Goal: Information Seeking & Learning: Learn about a topic

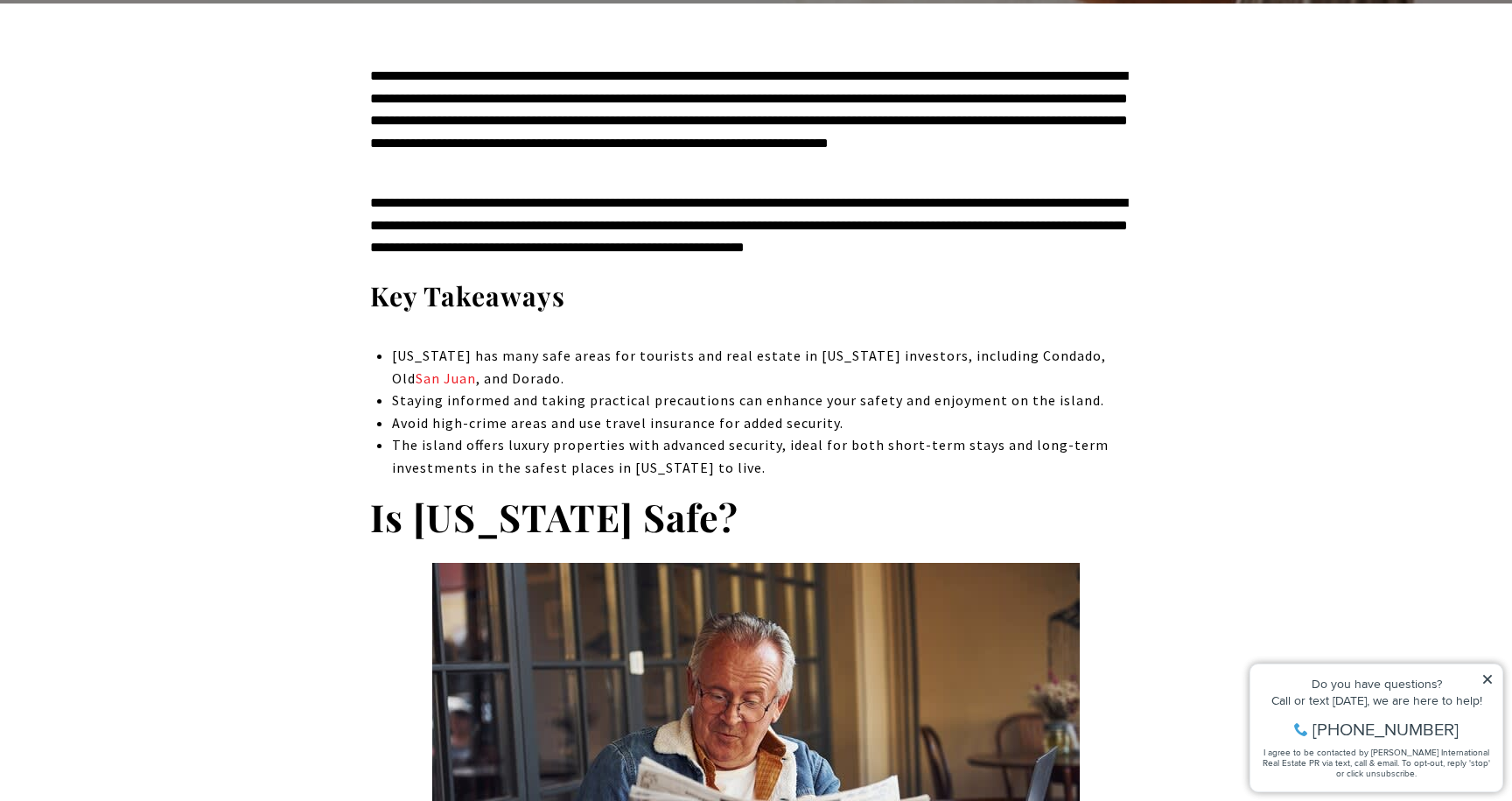
scroll to position [782, 0]
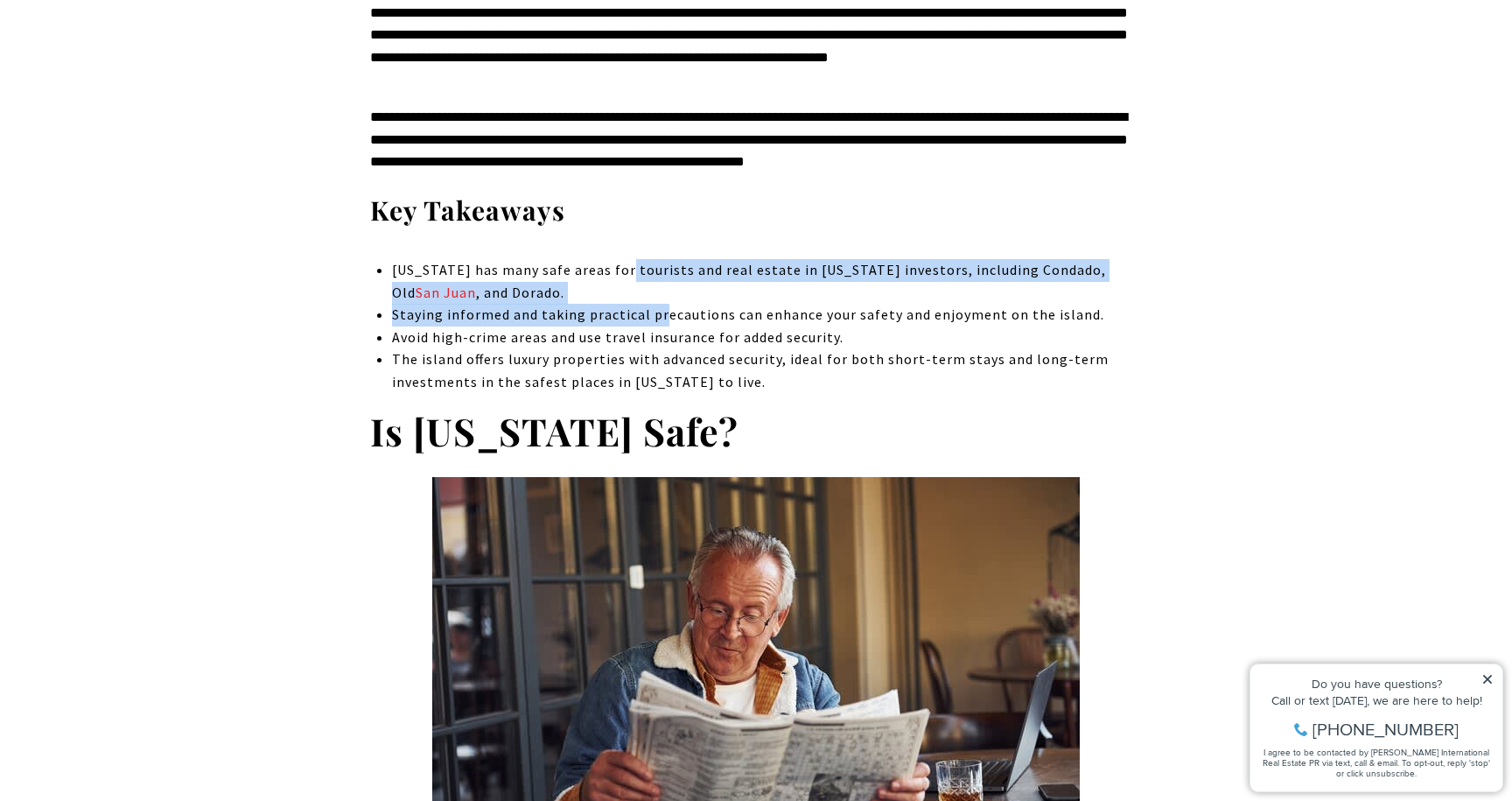
drag, startPoint x: 620, startPoint y: 267, endPoint x: 662, endPoint y: 320, distance: 67.6
click at [662, 320] on ul "[US_STATE] has many safe areas for tourists and real estate in [US_STATE] inves…" at bounding box center [767, 326] width 751 height 135
click at [662, 320] on span "Staying informed and taking practical precautions can enhance your safety and e…" at bounding box center [748, 315] width 712 height 18
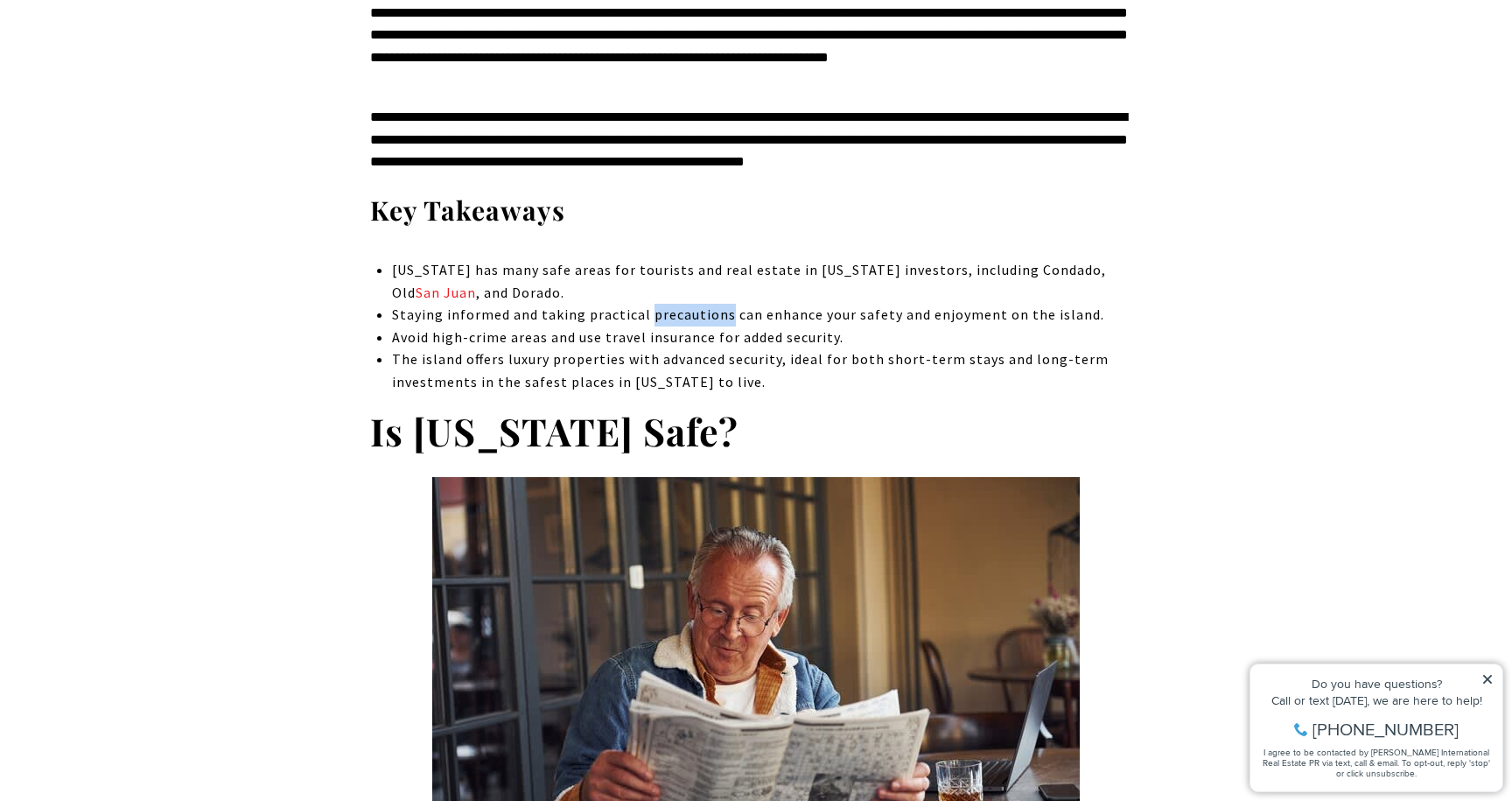
click at [662, 320] on span "Staying informed and taking practical precautions can enhance your safety and e…" at bounding box center [748, 315] width 712 height 18
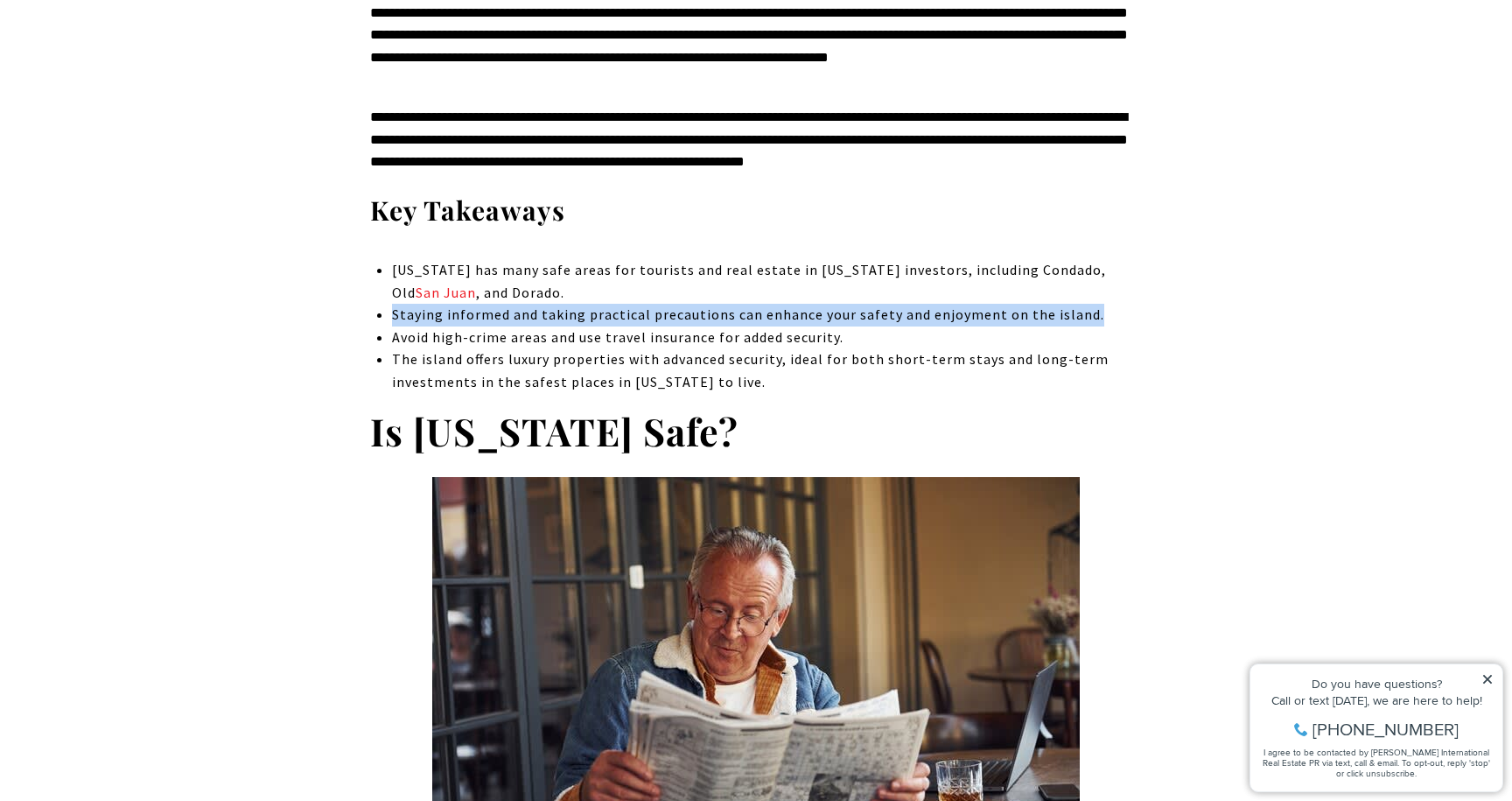
click at [662, 320] on span "Staying informed and taking practical precautions can enhance your safety and e…" at bounding box center [748, 315] width 712 height 18
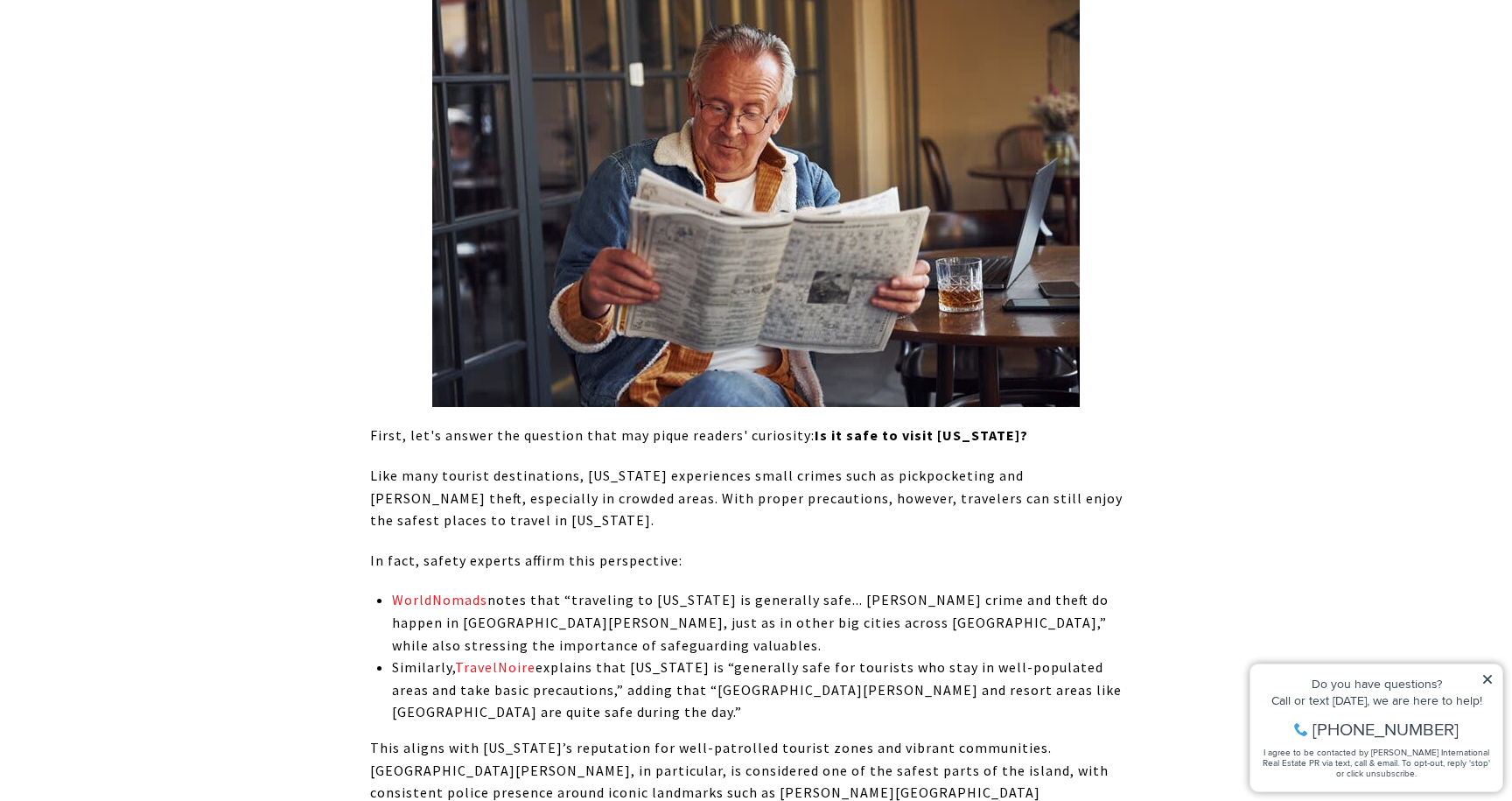
scroll to position [1288, 0]
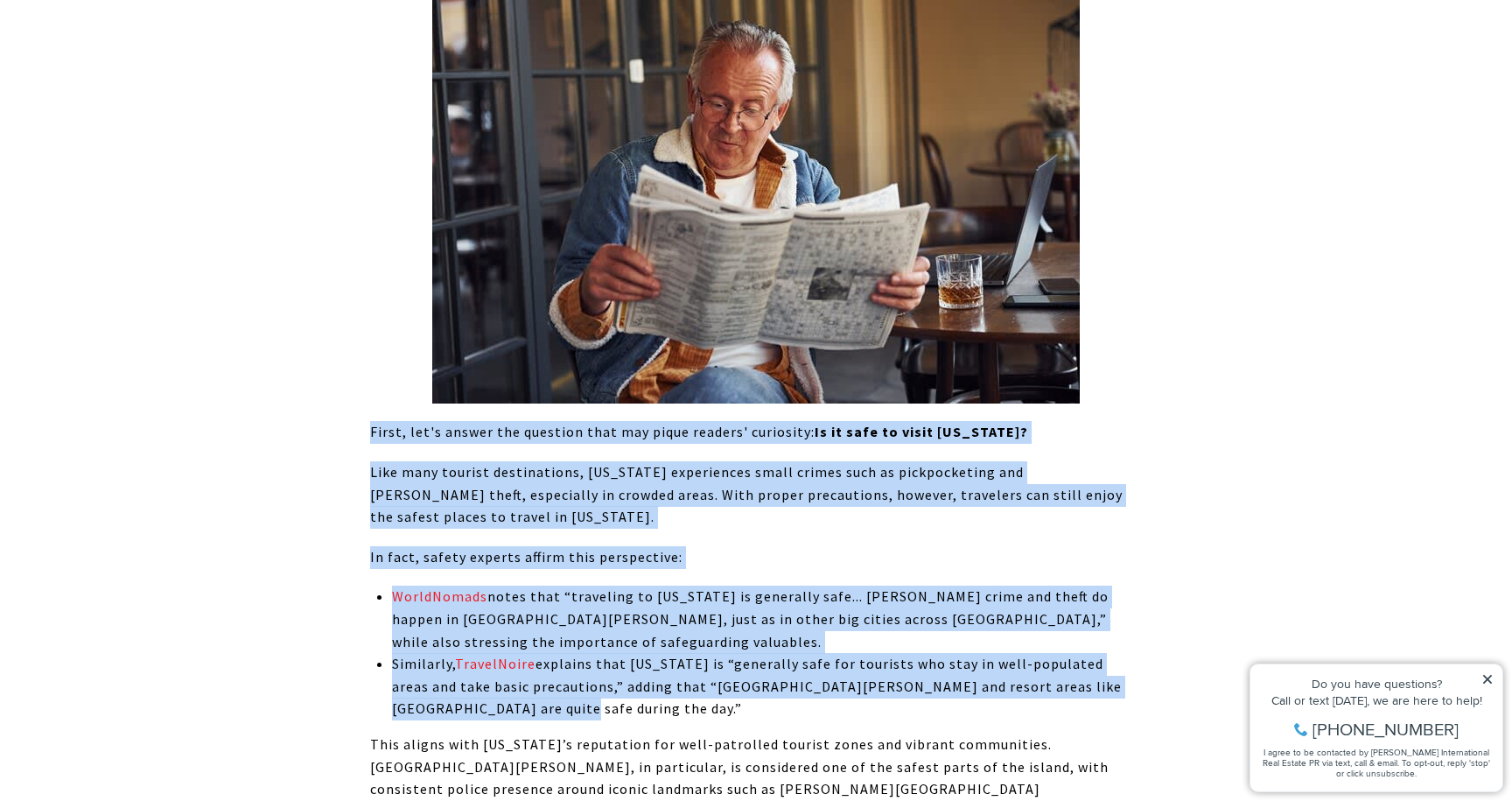
drag, startPoint x: 333, startPoint y: 422, endPoint x: 761, endPoint y: 702, distance: 511.5
click at [761, 702] on p "Similarly, TravelNoire explains that [US_STATE] is “generally safe for tourists…" at bounding box center [767, 687] width 751 height 68
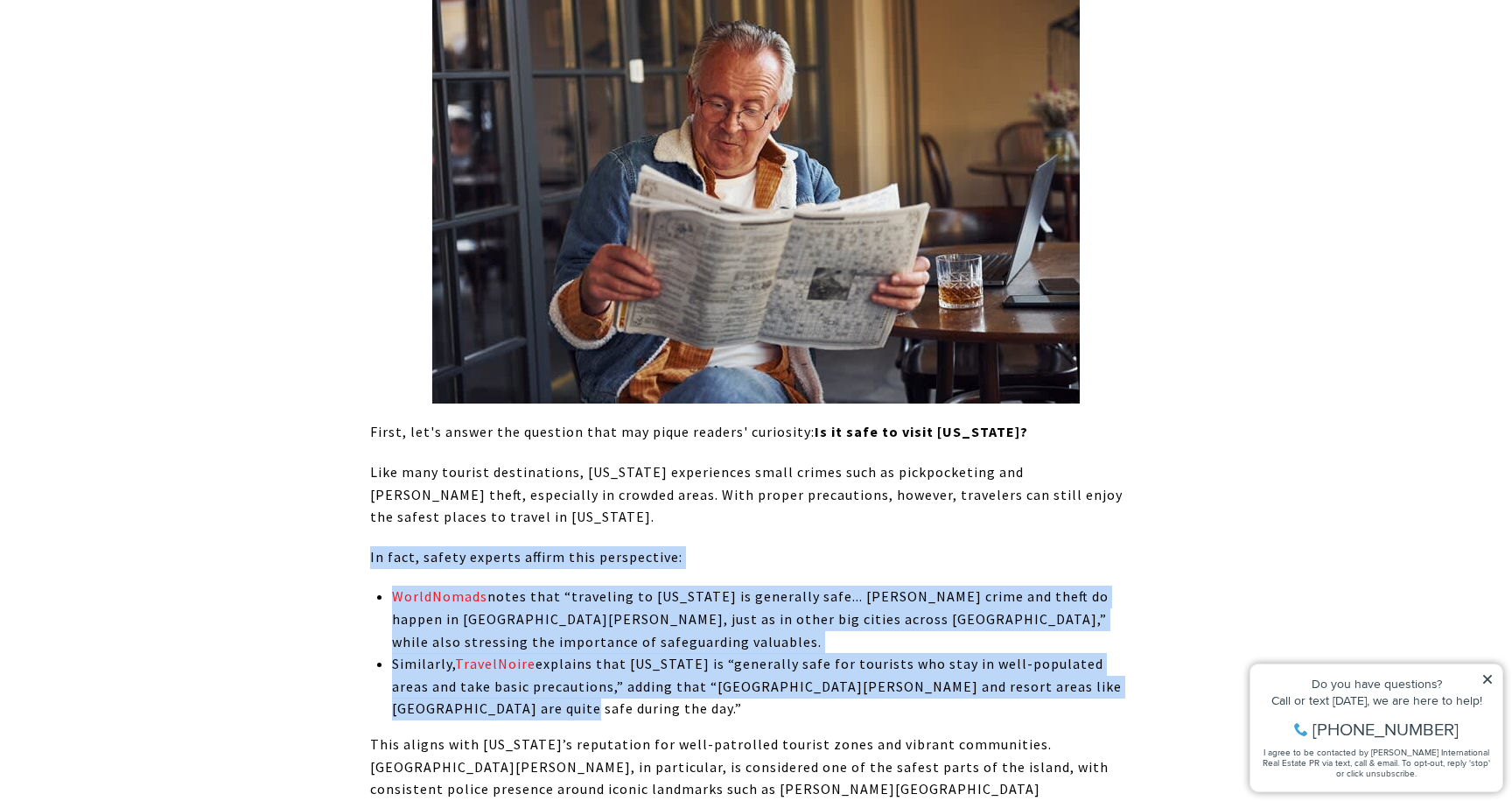
drag, startPoint x: 761, startPoint y: 702, endPoint x: 406, endPoint y: 526, distance: 396.2
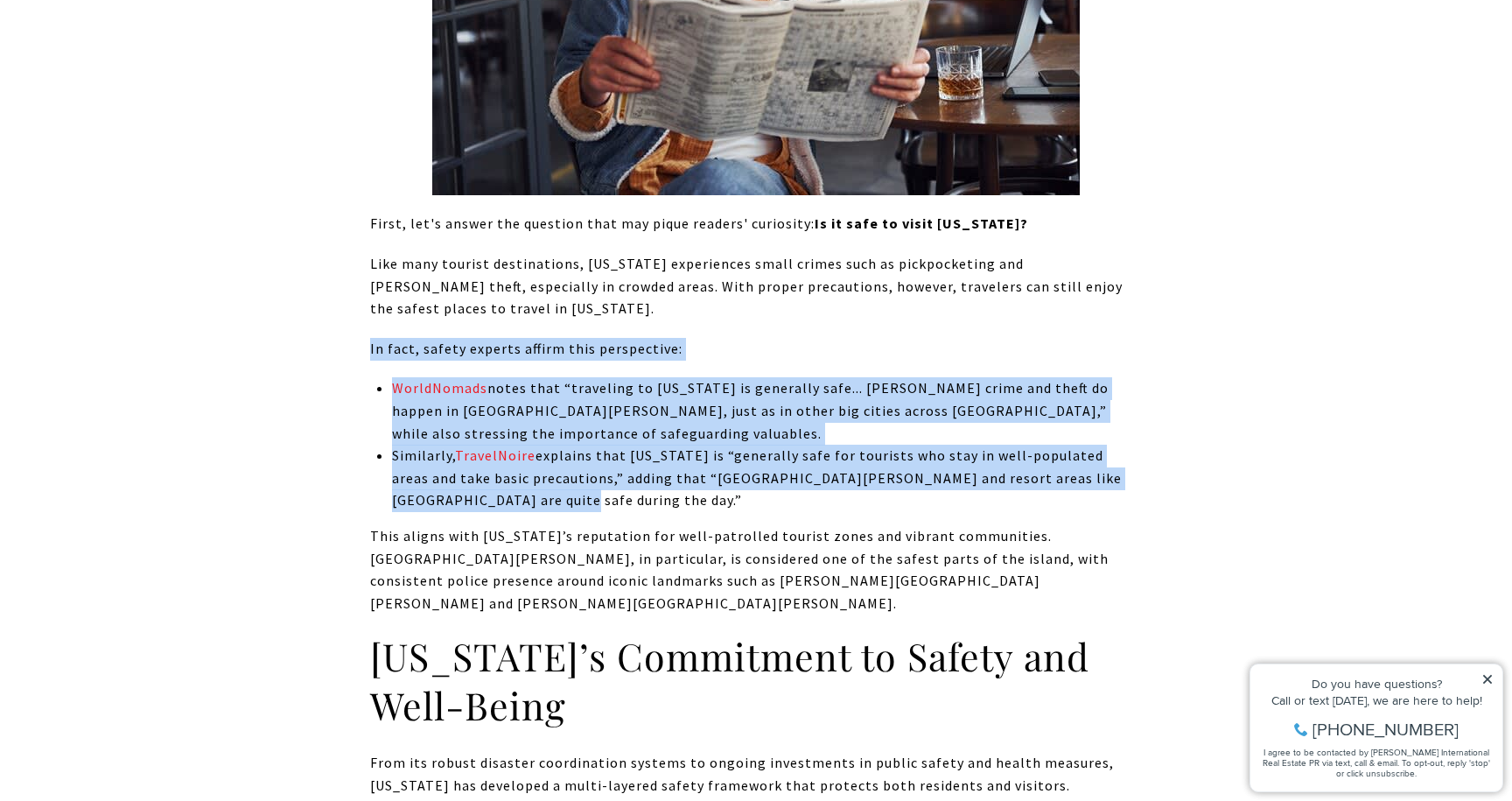
scroll to position [1629, 0]
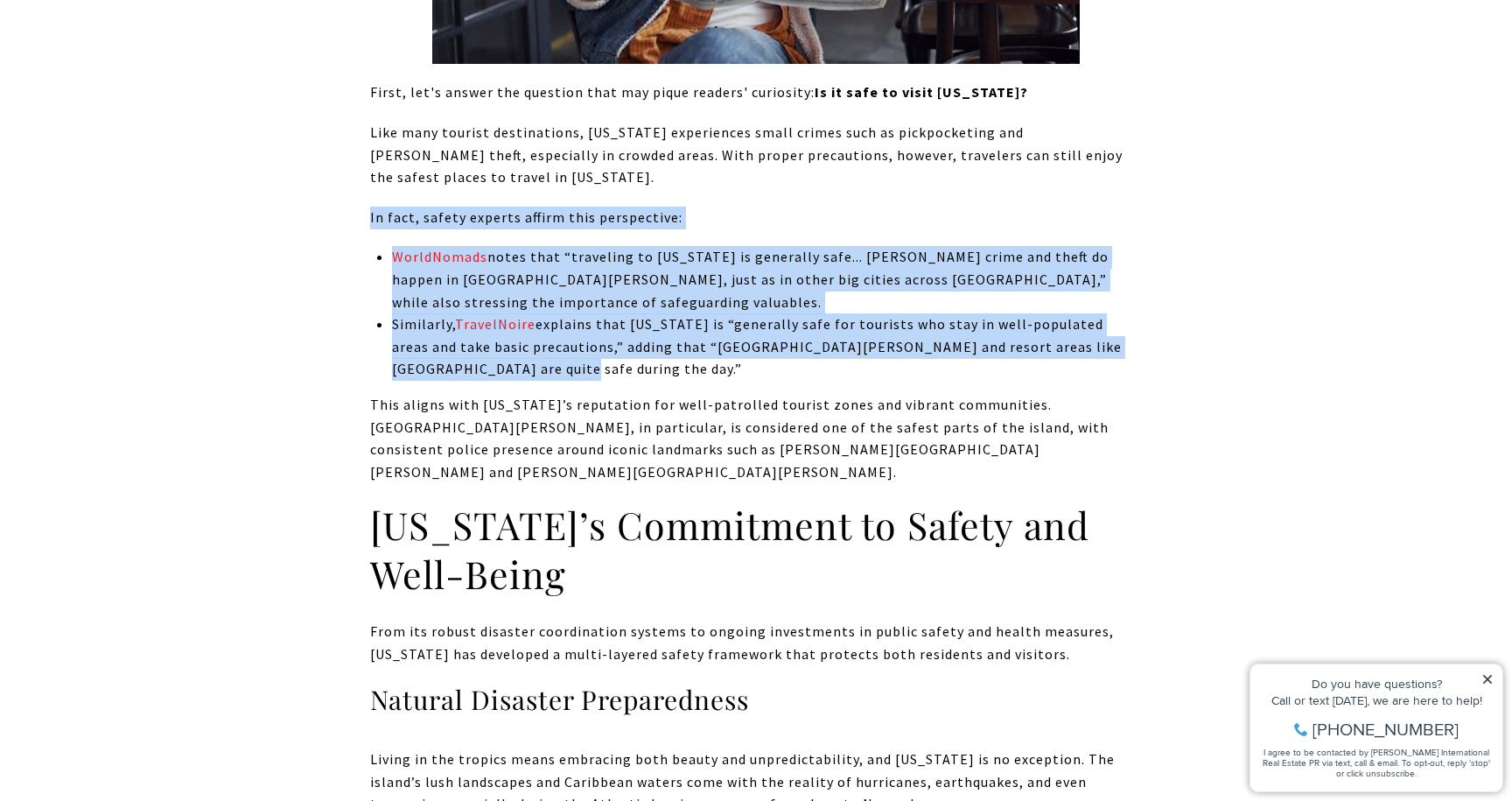
drag, startPoint x: 381, startPoint y: 415, endPoint x: 604, endPoint y: 575, distance: 274.5
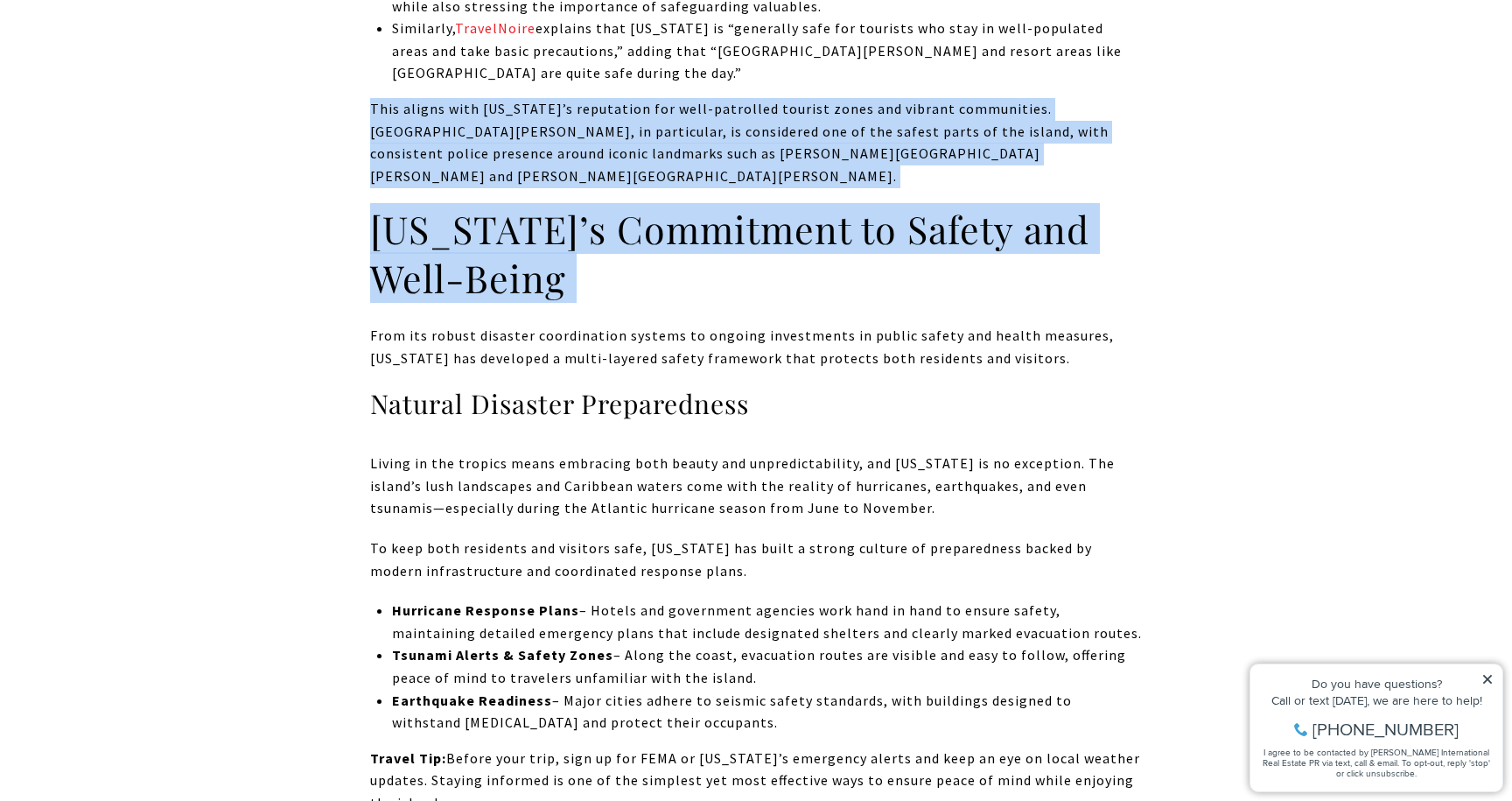
scroll to position [1922, 0]
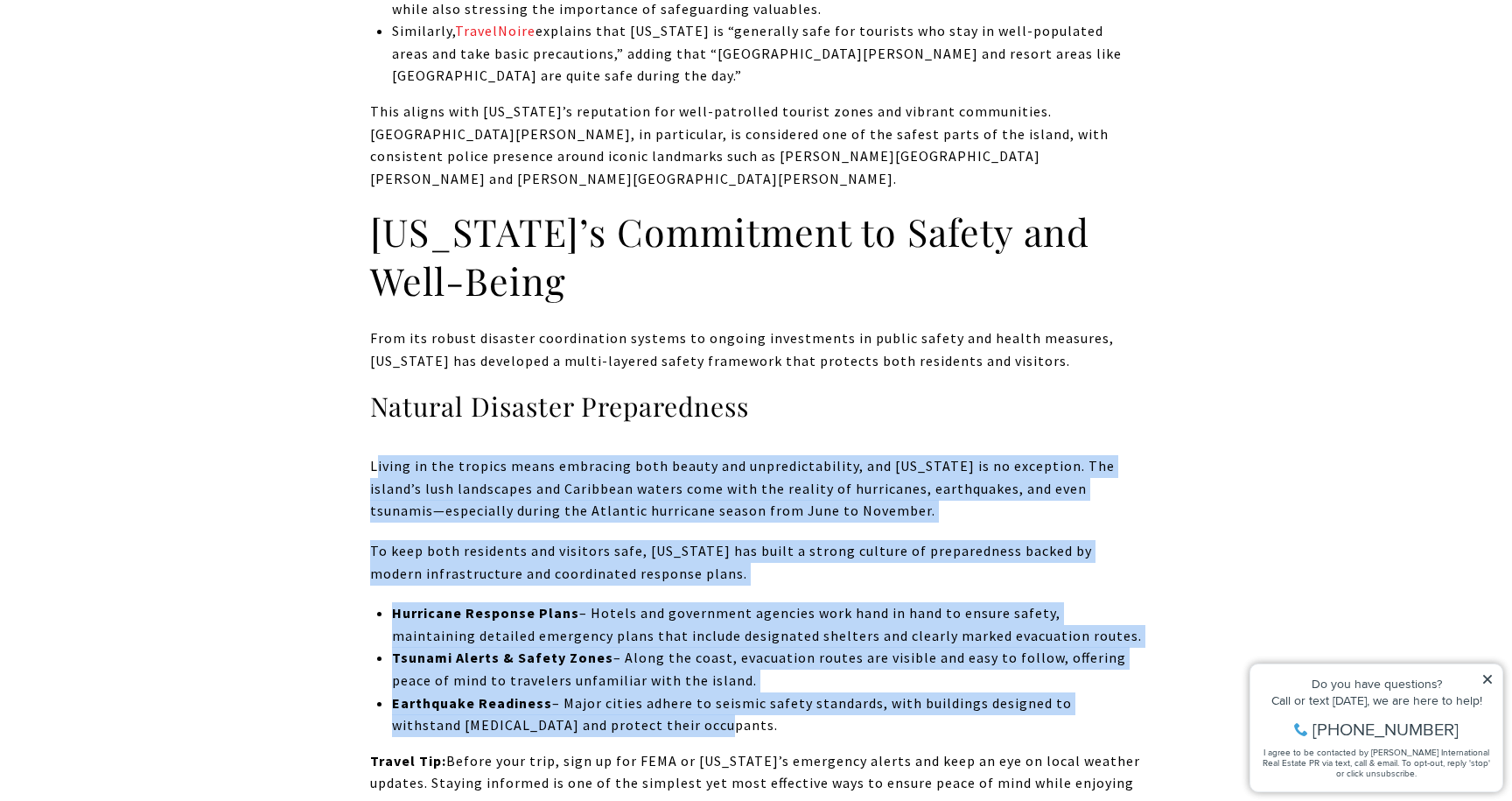
drag, startPoint x: 374, startPoint y: 437, endPoint x: 696, endPoint y: 683, distance: 405.2
click at [696, 693] on p "Earthquake Readiness – Major cities adhere to seismic safety standards, with bu…" at bounding box center [767, 715] width 751 height 44
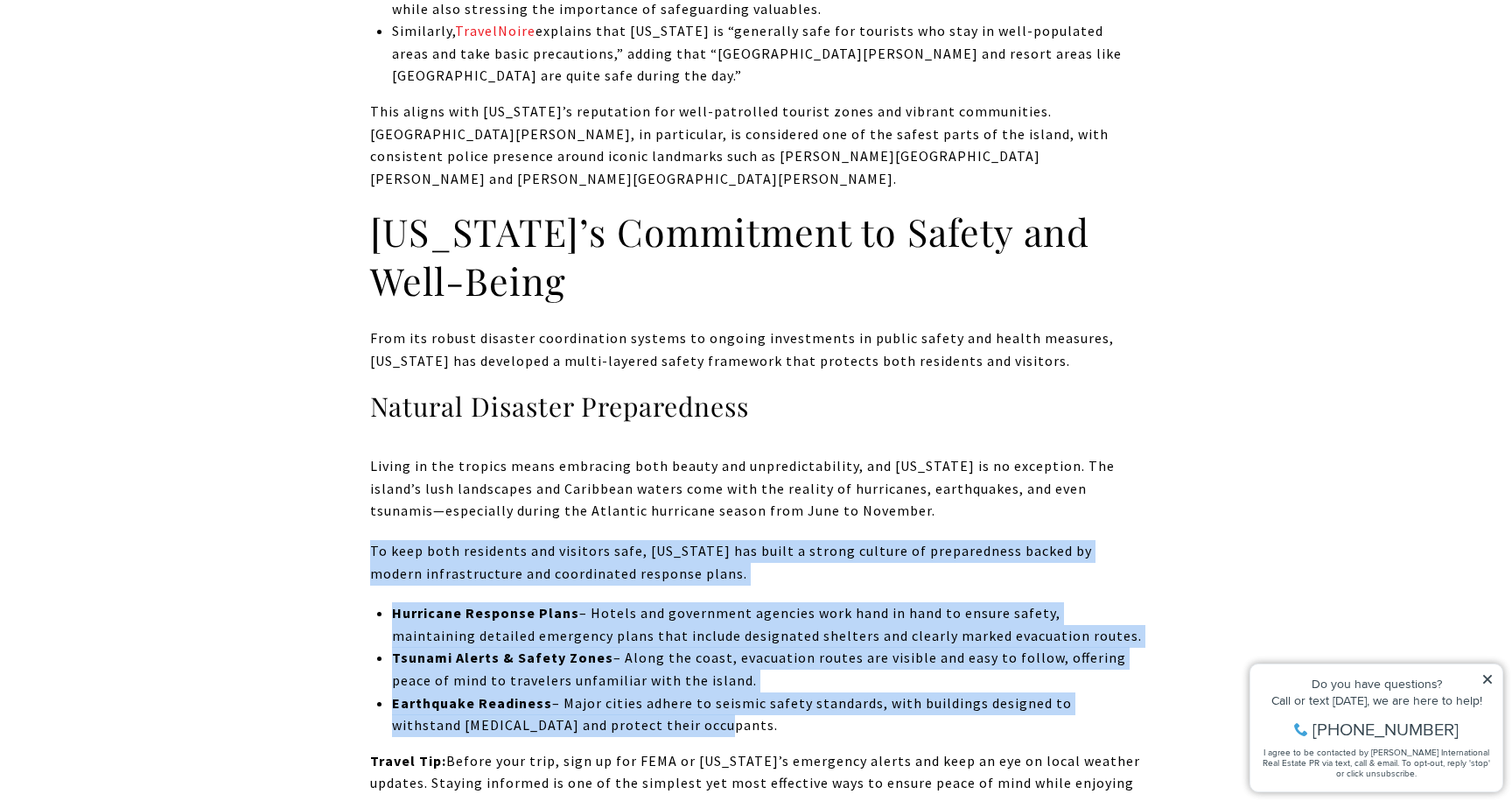
drag, startPoint x: 696, startPoint y: 683, endPoint x: 344, endPoint y: 512, distance: 391.3
drag, startPoint x: 344, startPoint y: 512, endPoint x: 703, endPoint y: 679, distance: 395.9
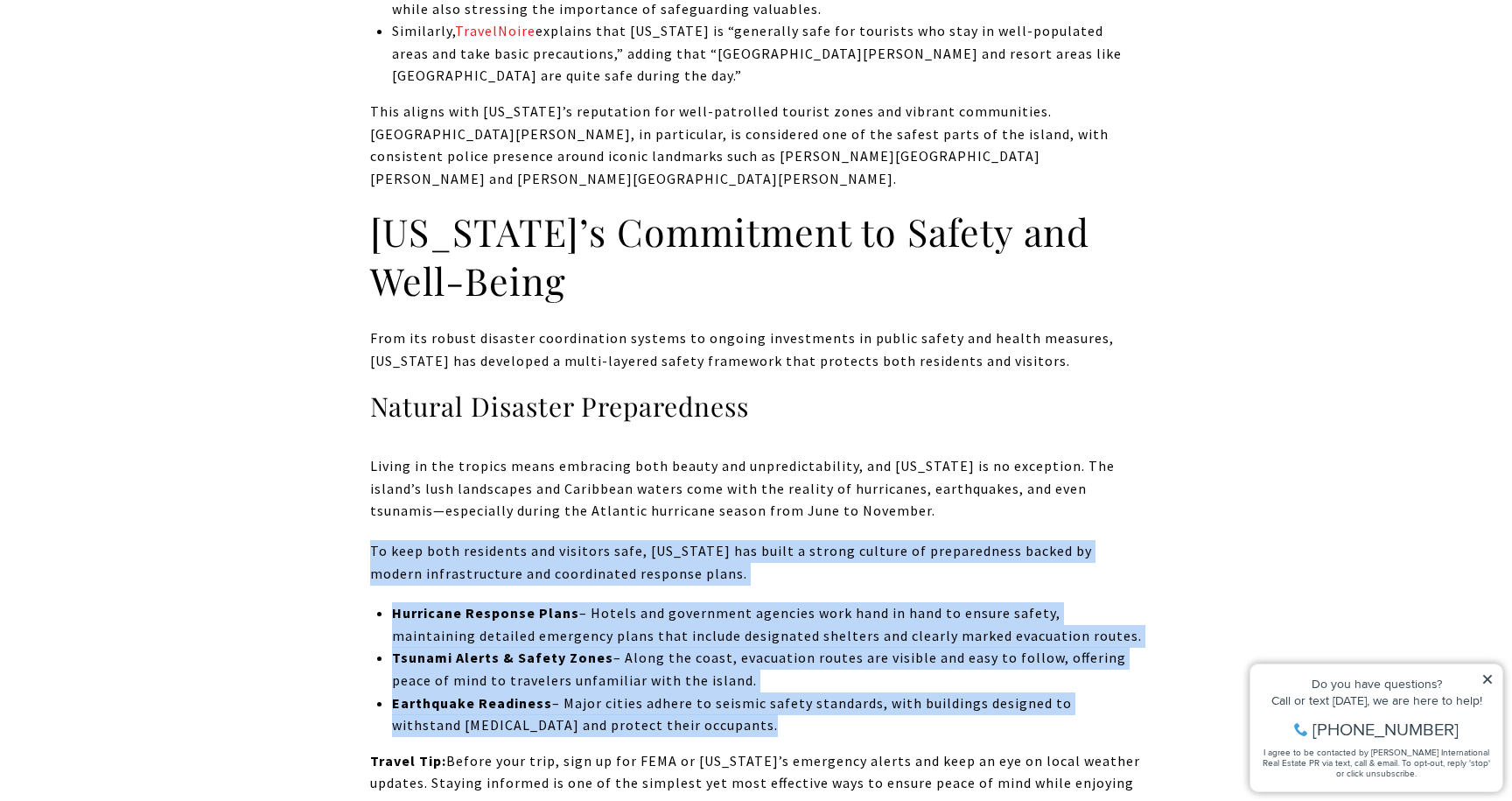
click at [703, 693] on p "Earthquake Readiness – Major cities adhere to seismic safety standards, with bu…" at bounding box center [767, 715] width 751 height 44
drag, startPoint x: 703, startPoint y: 679, endPoint x: 278, endPoint y: 518, distance: 454.5
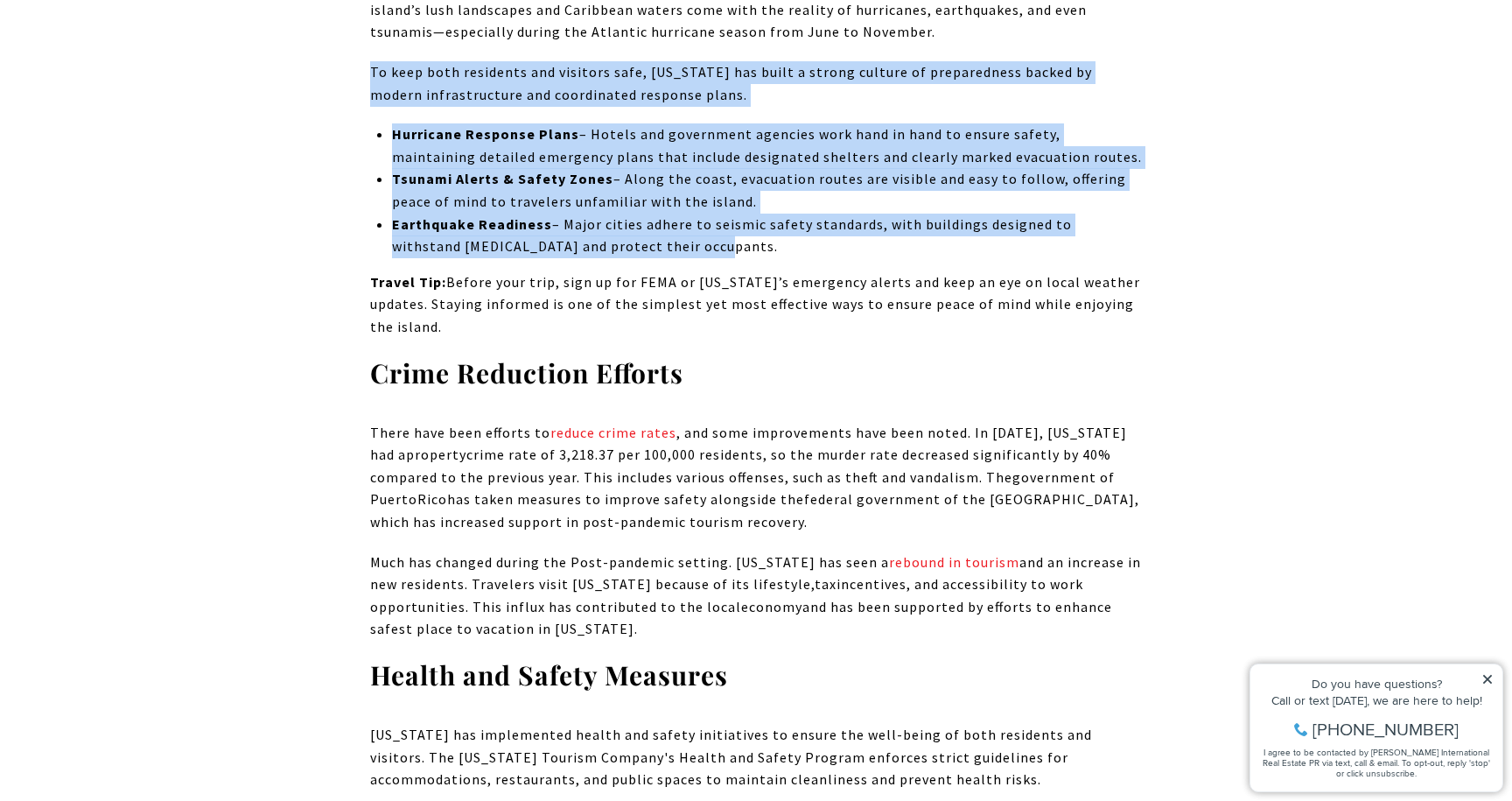
scroll to position [2388, 0]
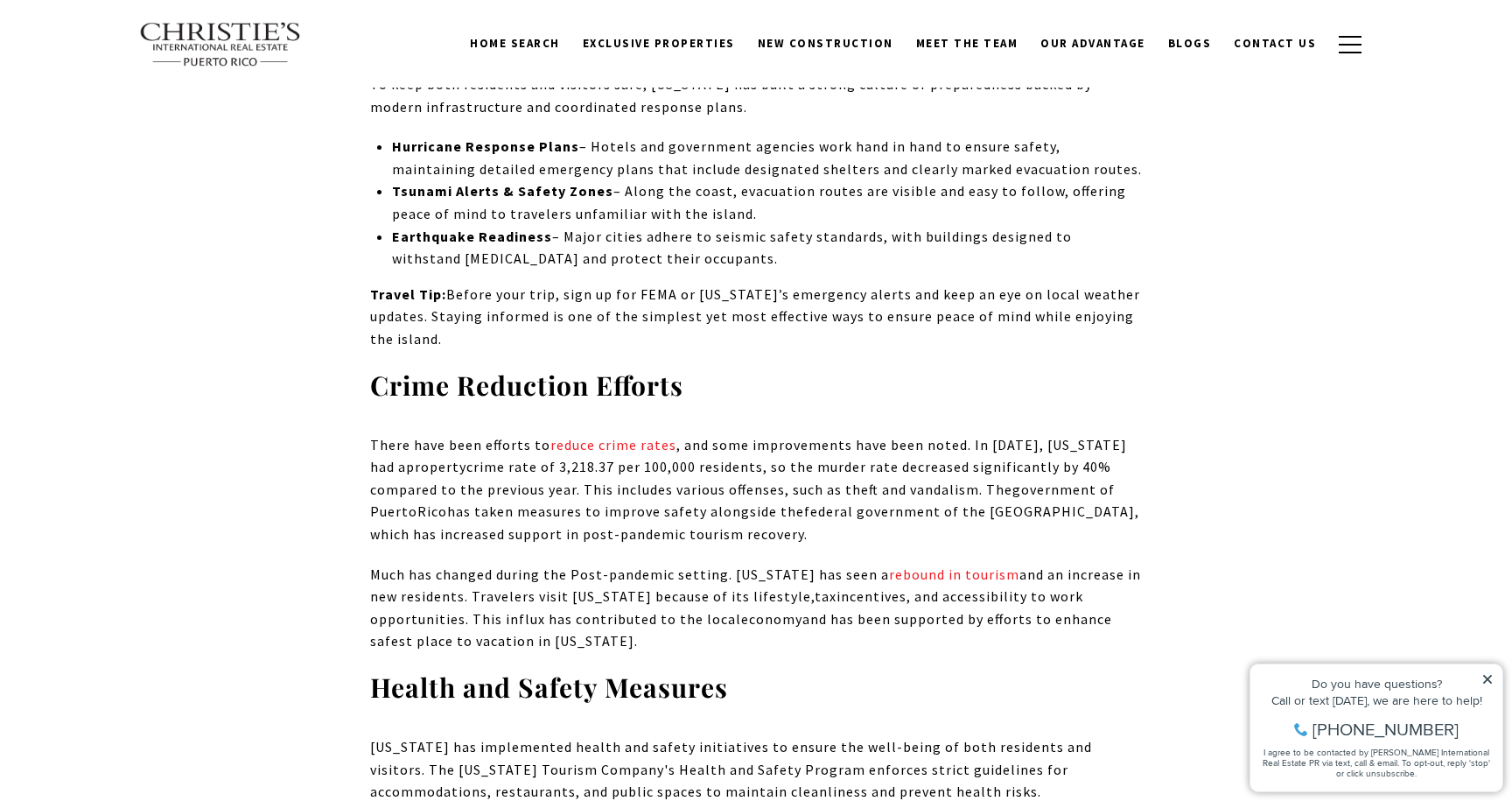
click at [420, 458] on span "crime rate of 3,218.37 per 100,000 residents, so the murder rate decreased sign…" at bounding box center [741, 478] width 742 height 40
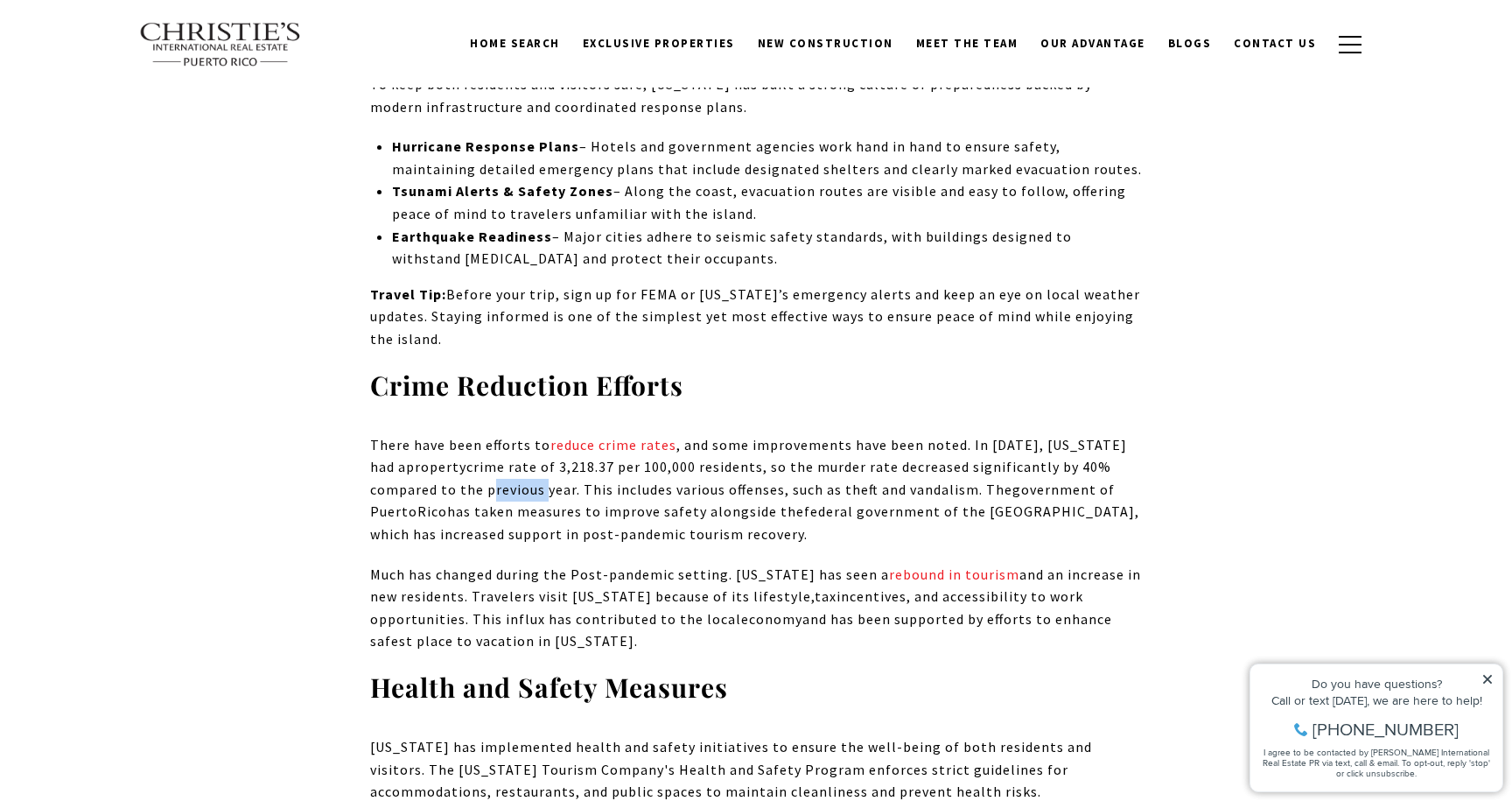
click at [420, 458] on span "crime rate of 3,218.37 per 100,000 residents, so the murder rate decreased sign…" at bounding box center [741, 478] width 742 height 40
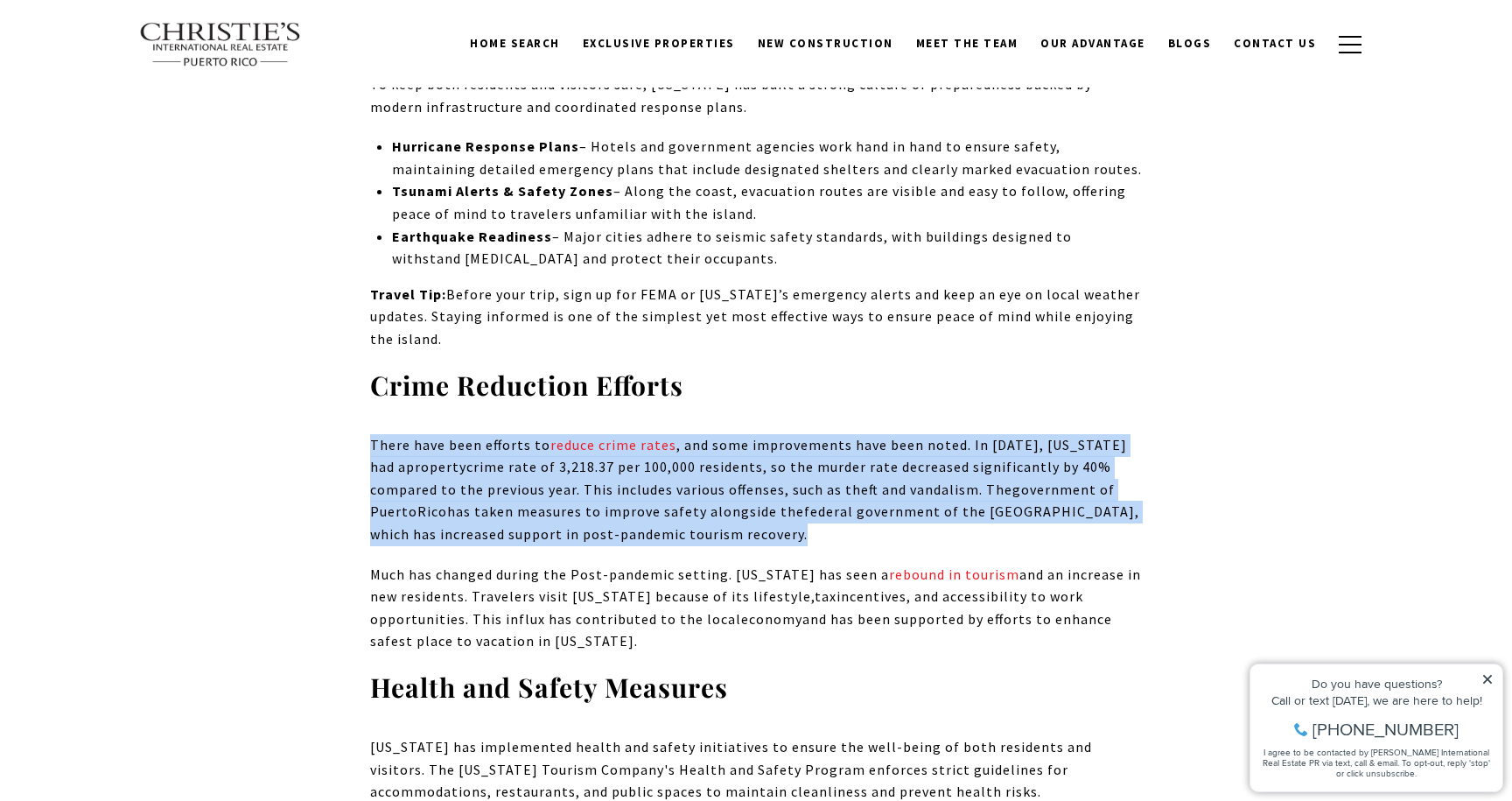
click at [420, 458] on span "crime rate of 3,218.37 per 100,000 residents, so the murder rate decreased sign…" at bounding box center [741, 478] width 742 height 40
click at [469, 458] on span "crime rate of 3,218.37 per 100,000 residents, so the murder rate decreased sign…" at bounding box center [741, 478] width 742 height 40
drag, startPoint x: 359, startPoint y: 394, endPoint x: 526, endPoint y: 492, distance: 193.6
click at [526, 502] on span ", which has increased support in post-pandemic tourism recovery." at bounding box center [755, 522] width 769 height 40
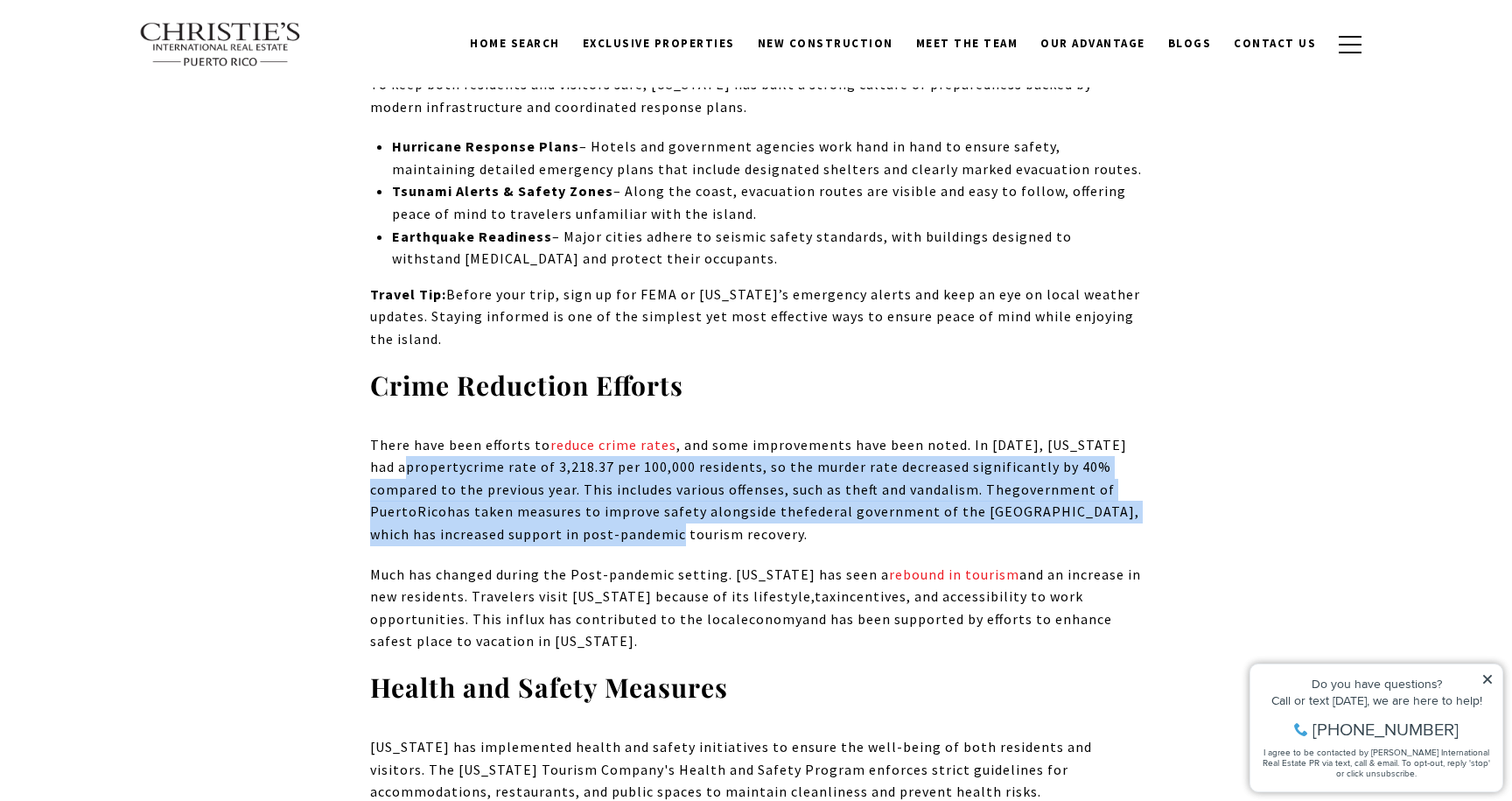
drag, startPoint x: 526, startPoint y: 492, endPoint x: 365, endPoint y: 410, distance: 180.7
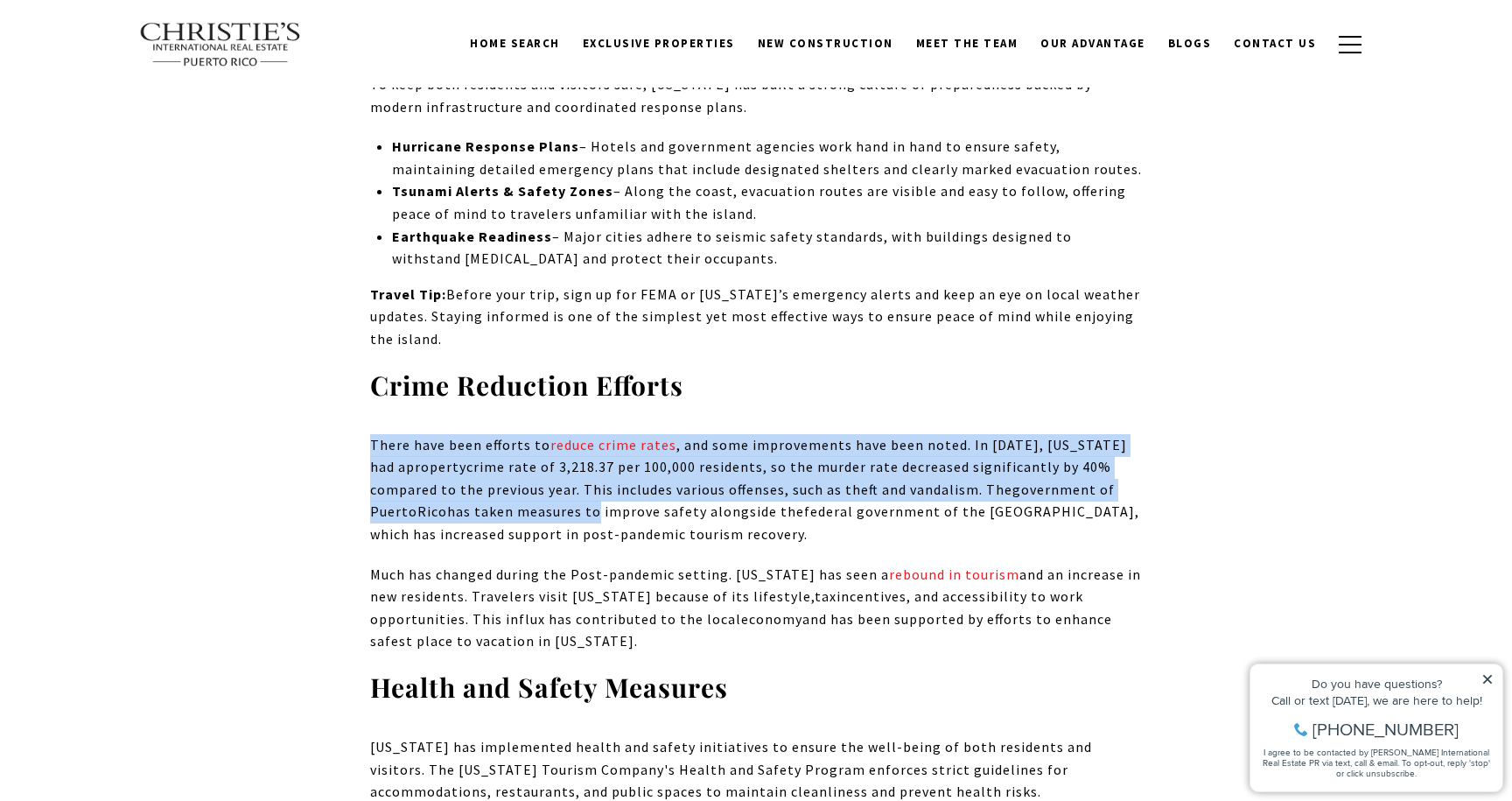
drag, startPoint x: 351, startPoint y: 376, endPoint x: 572, endPoint y: 499, distance: 252.9
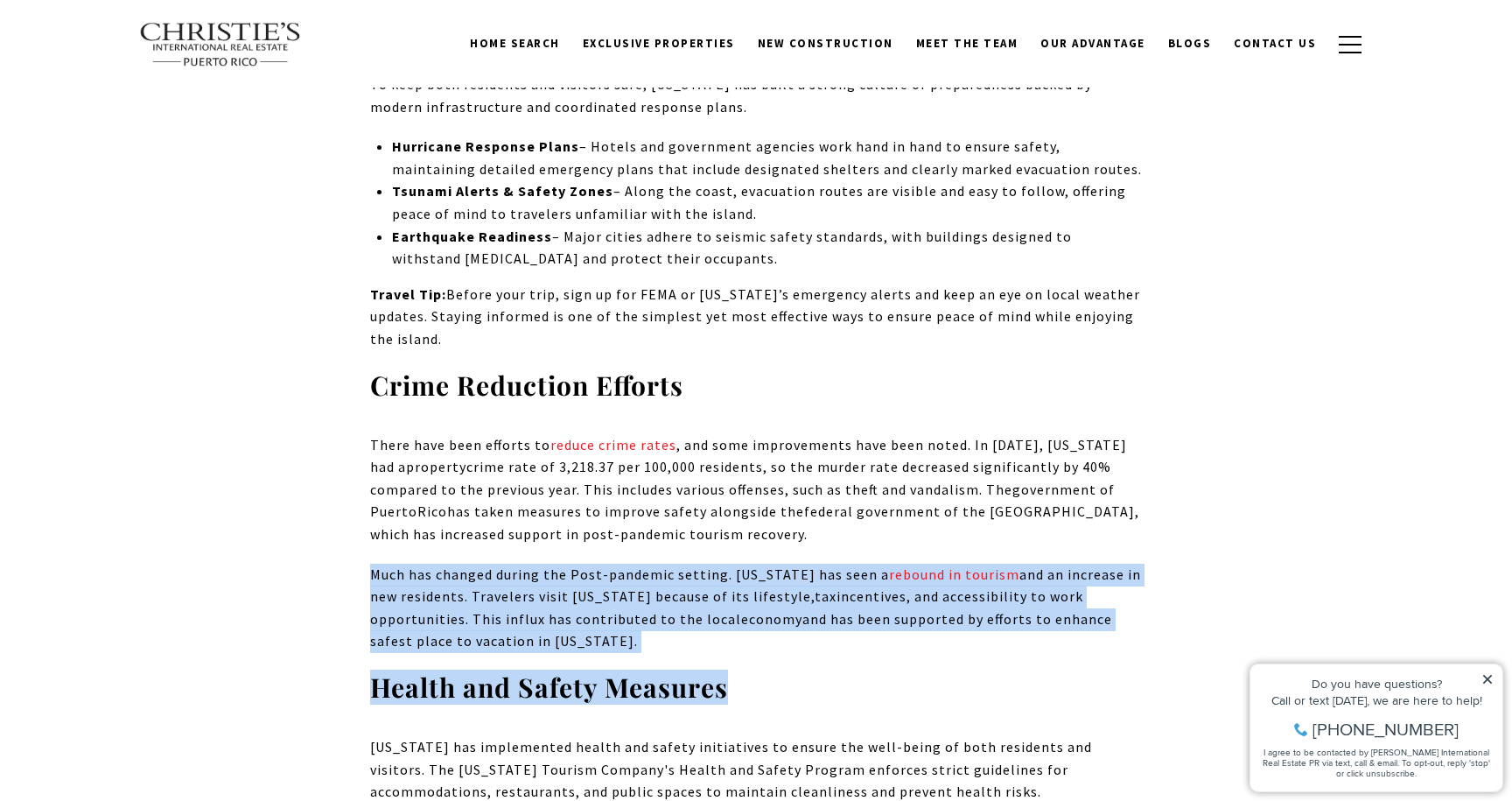
drag, startPoint x: 355, startPoint y: 527, endPoint x: 752, endPoint y: 639, distance: 412.5
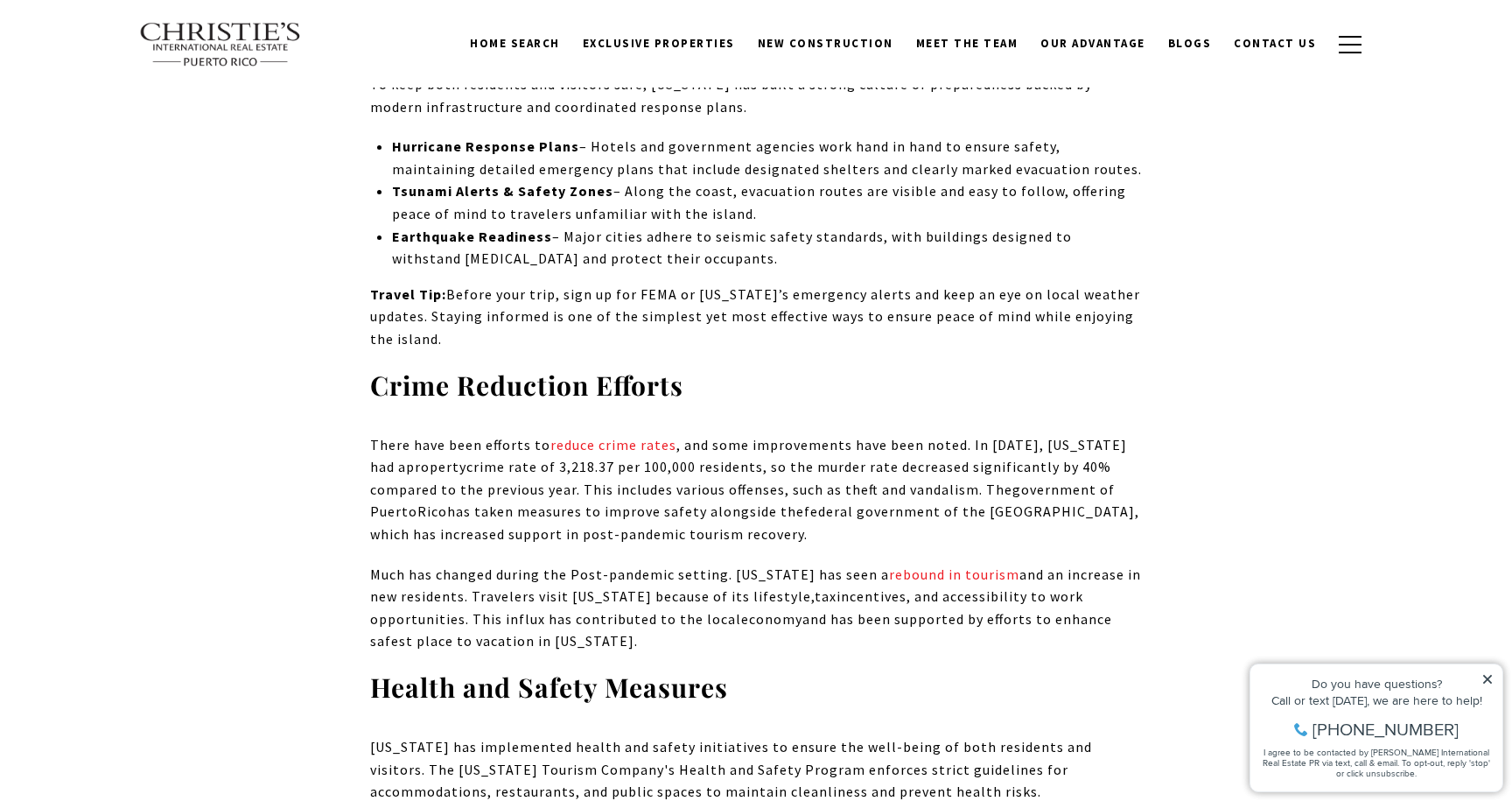
drag, startPoint x: 707, startPoint y: 597, endPoint x: 269, endPoint y: 524, distance: 444.0
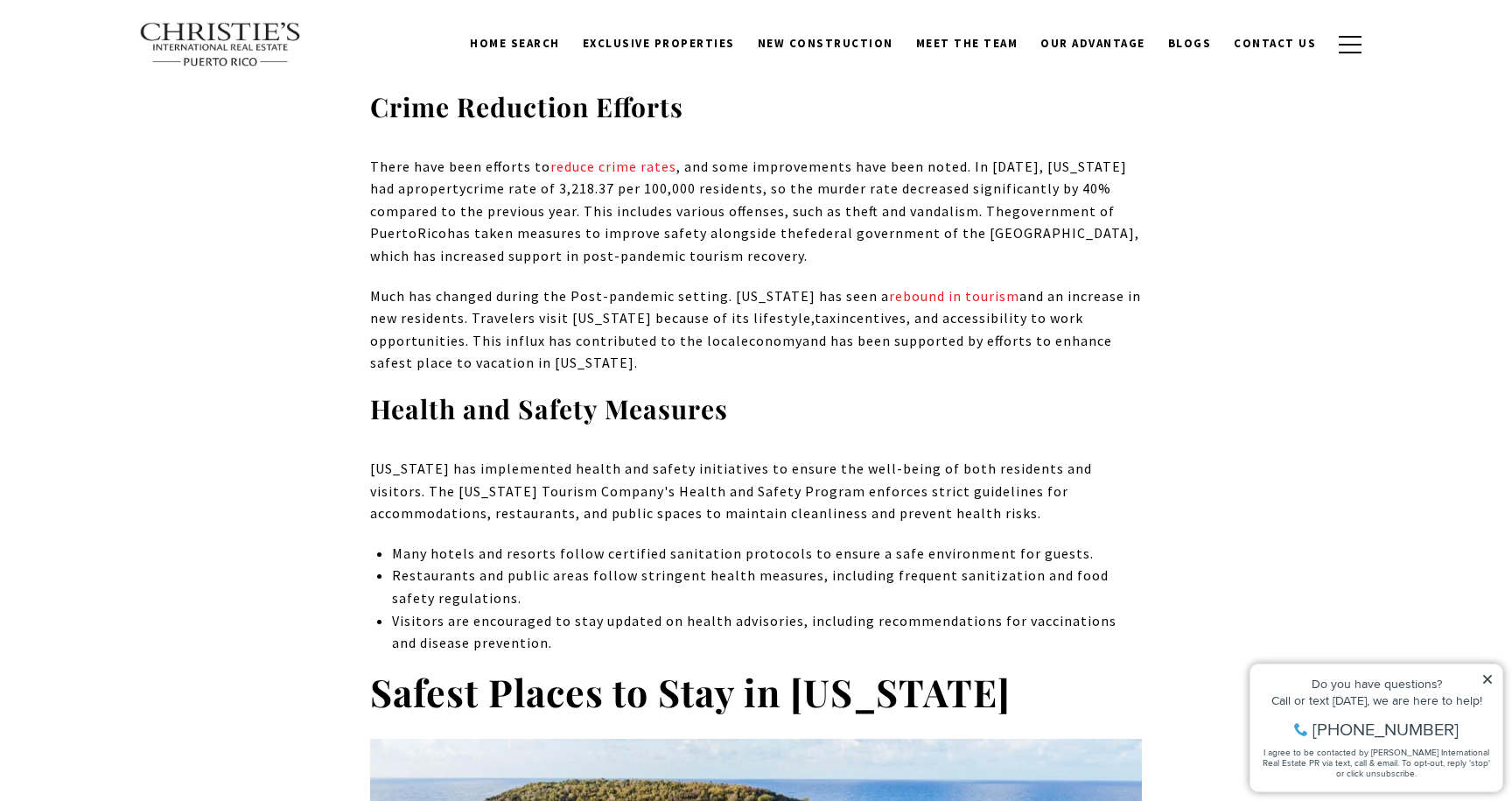
scroll to position [2796, 0]
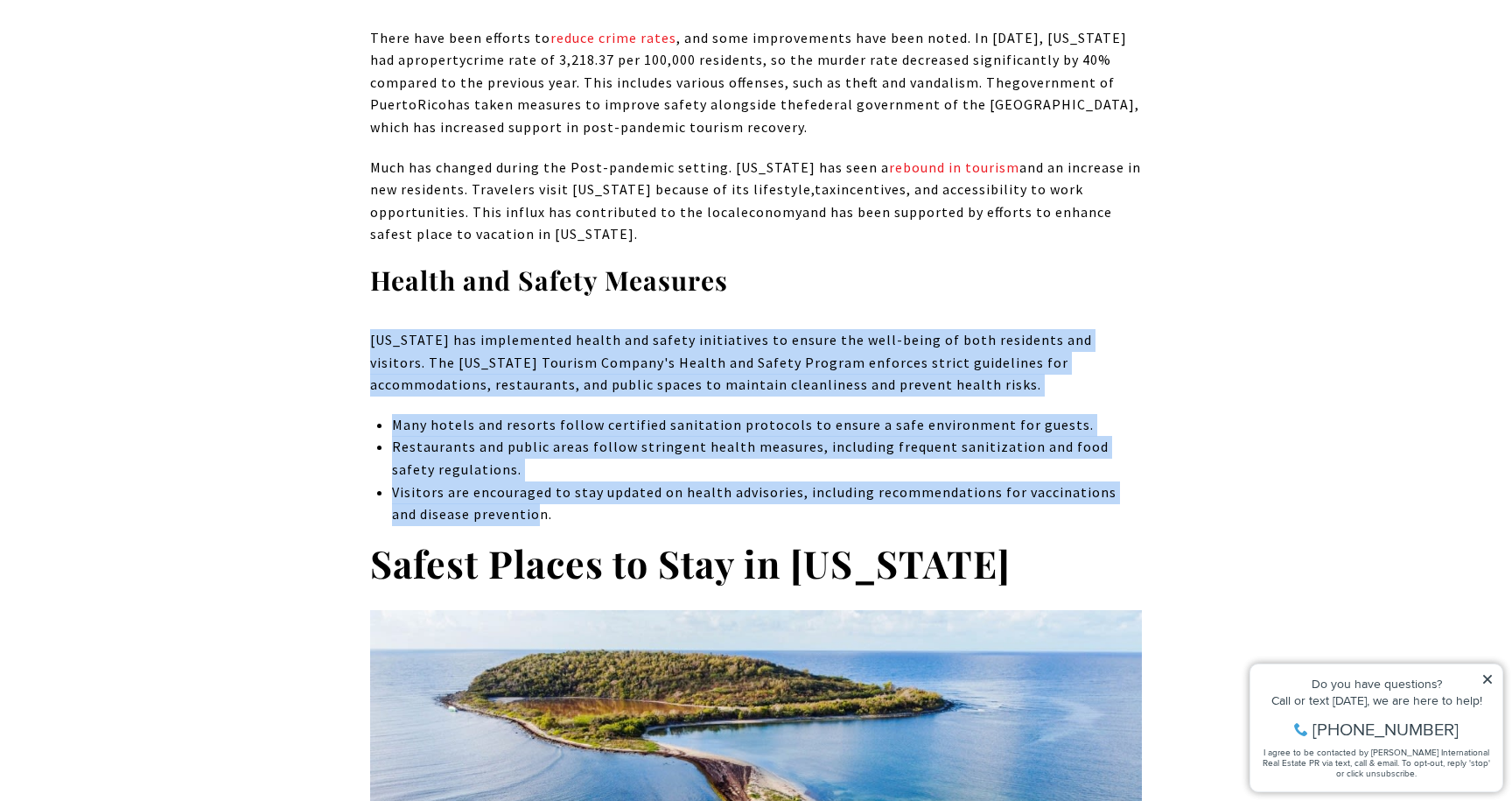
drag, startPoint x: 321, startPoint y: 269, endPoint x: 513, endPoint y: 462, distance: 272.2
click at [513, 482] on li "Visitors are encouraged to stay updated on health advisories, including recomme…" at bounding box center [767, 503] width 751 height 44
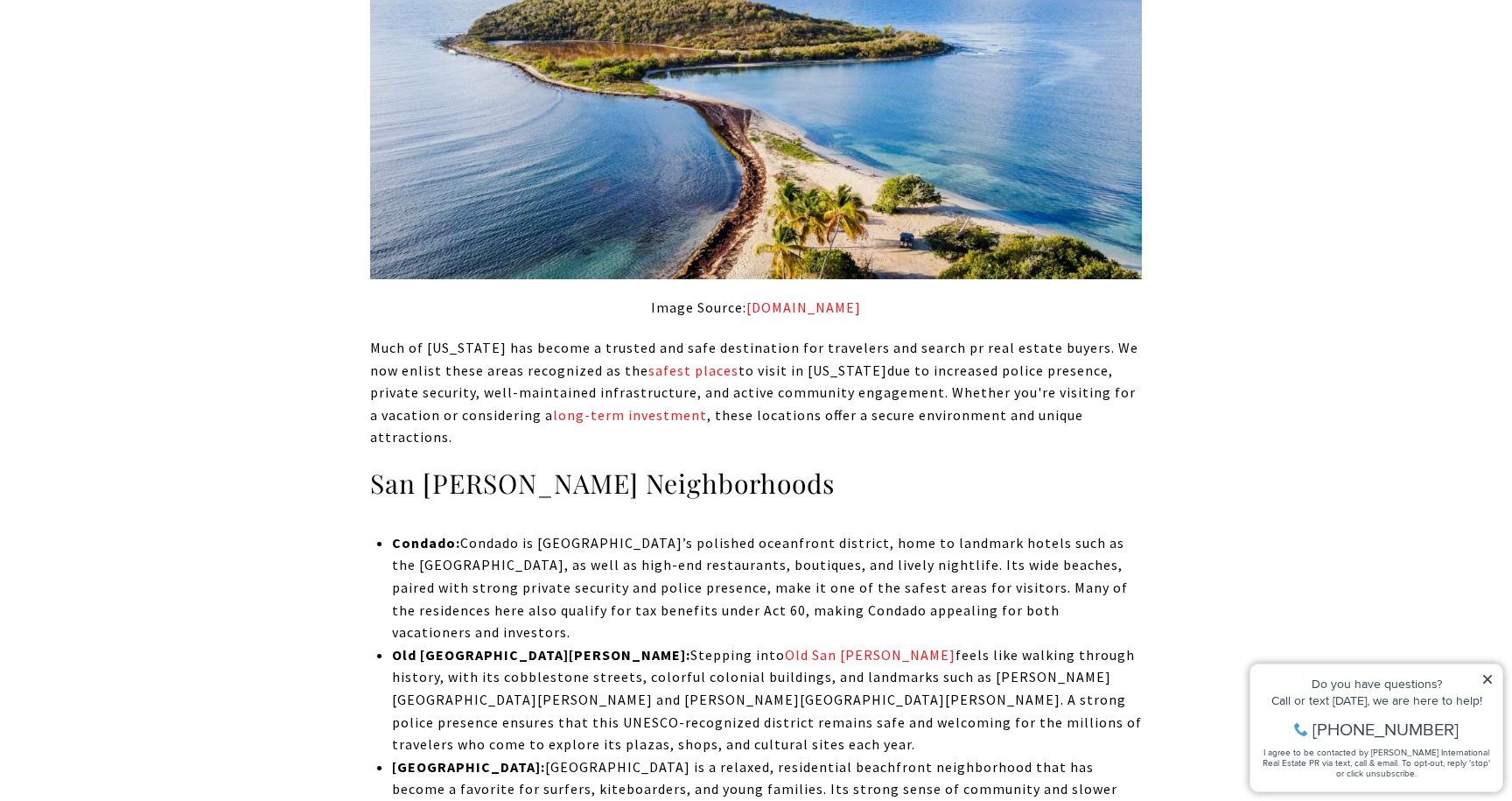
scroll to position [3455, 0]
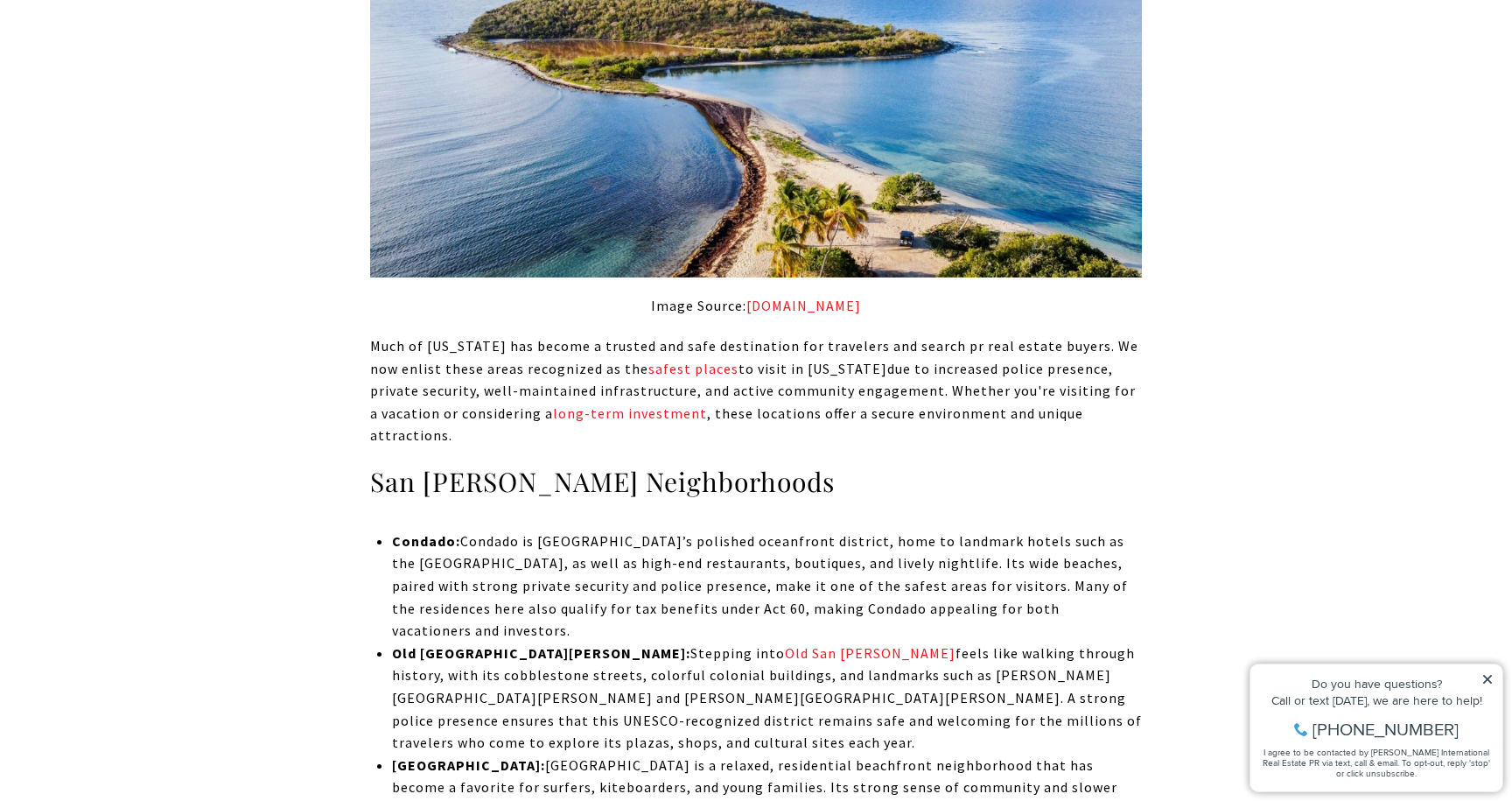
click at [516, 531] on p "Condado: Condado is [GEOGRAPHIC_DATA]’s polished oceanfront district, home to l…" at bounding box center [767, 587] width 751 height 112
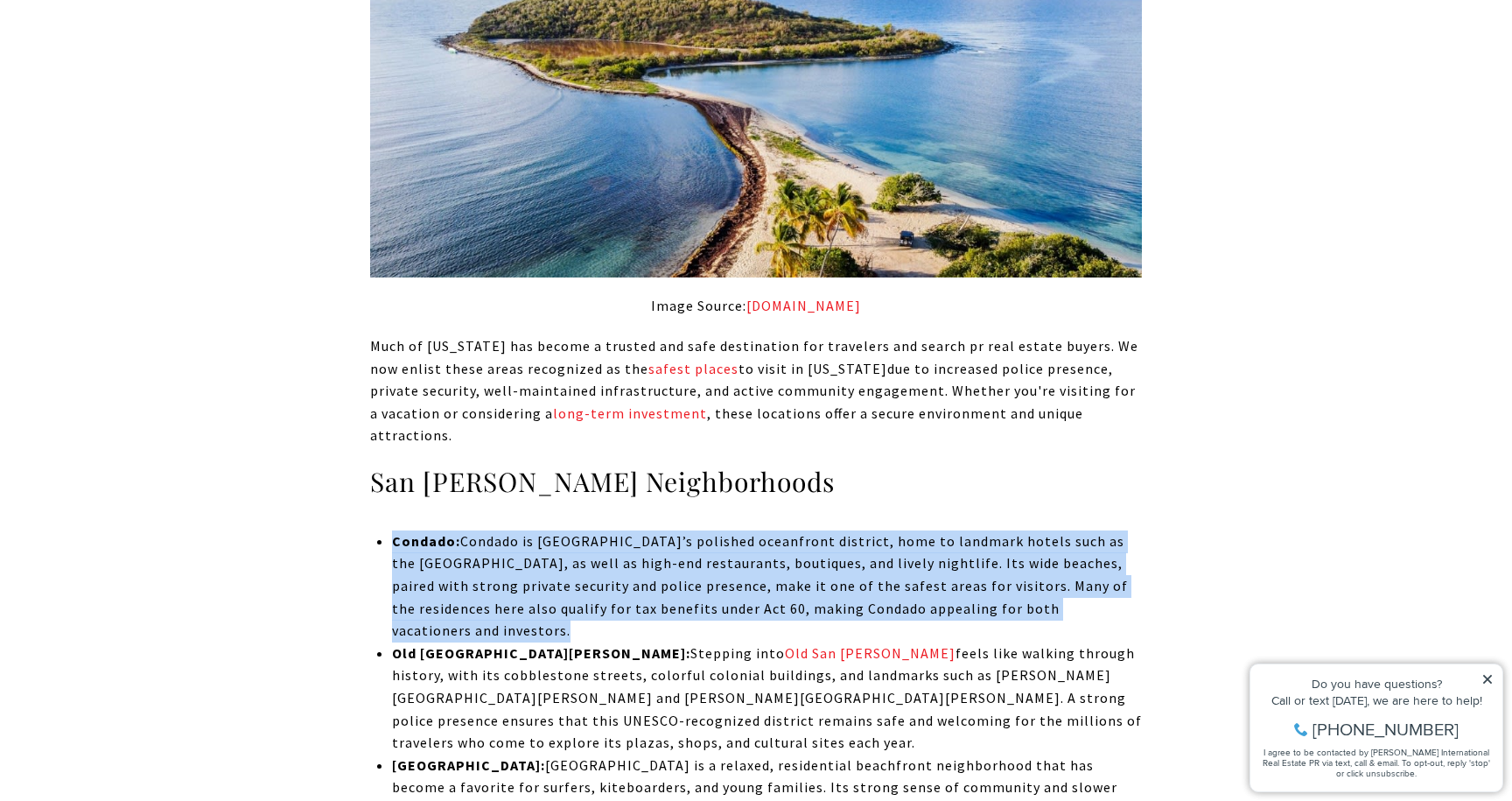
click at [516, 531] on p "Condado: Condado is [GEOGRAPHIC_DATA]’s polished oceanfront district, home to l…" at bounding box center [767, 587] width 751 height 112
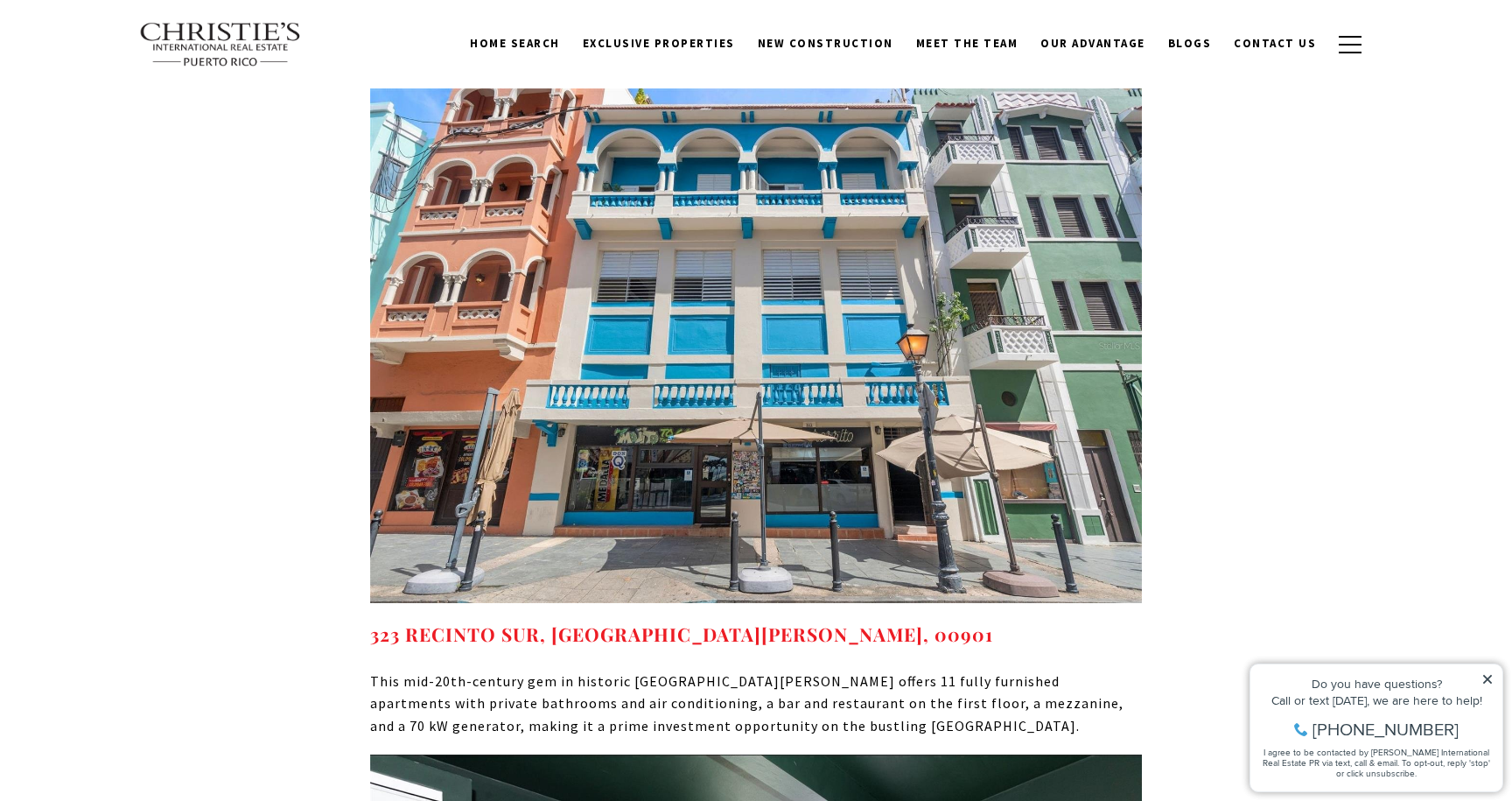
scroll to position [15705, 0]
